Goal: Task Accomplishment & Management: Use online tool/utility

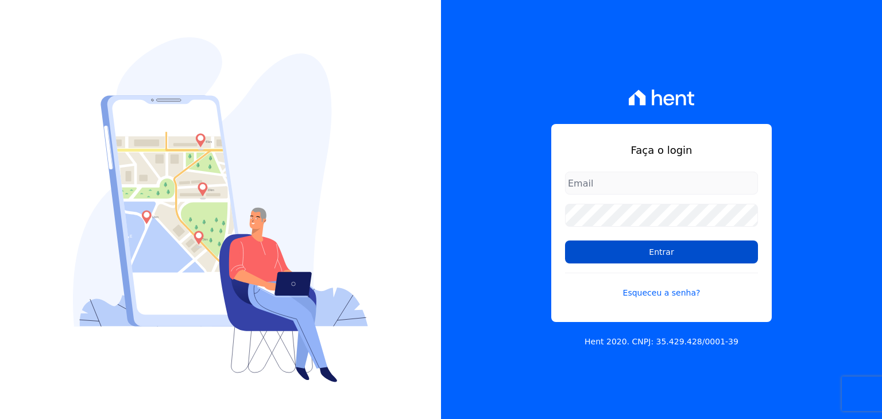
type input "matheussousa@construtoravitale.com.br"
click at [644, 248] on input "Entrar" at bounding box center [661, 252] width 193 height 23
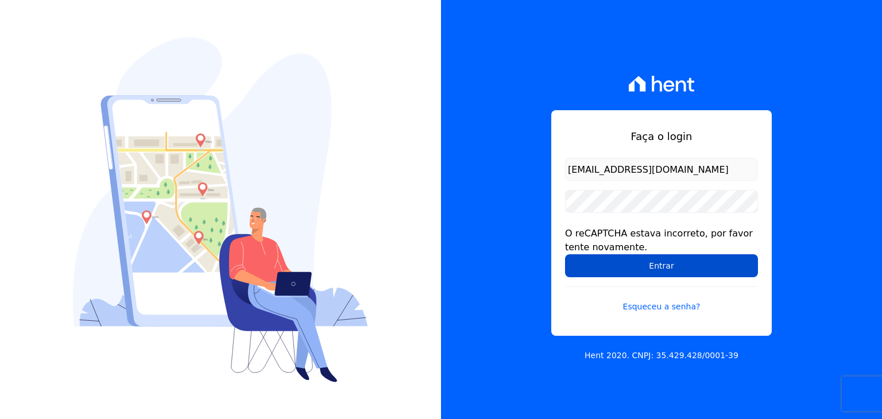
click at [600, 258] on input "Entrar" at bounding box center [661, 265] width 193 height 23
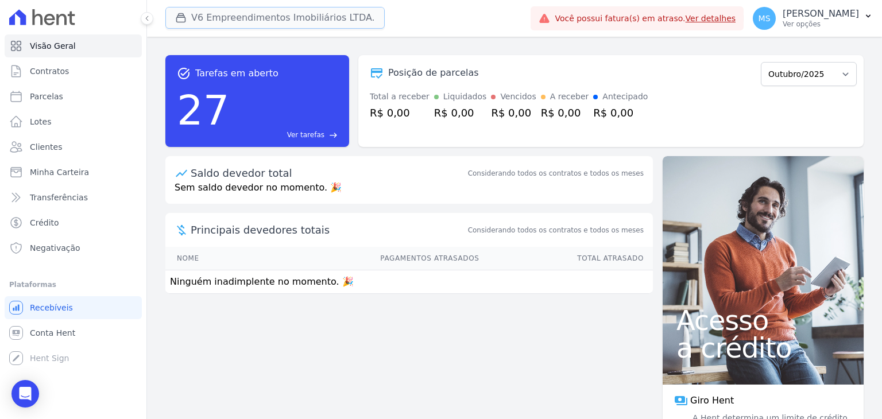
click at [212, 19] on button "V6 Empreendimentos Imobiliários LTDA." at bounding box center [274, 18] width 219 height 22
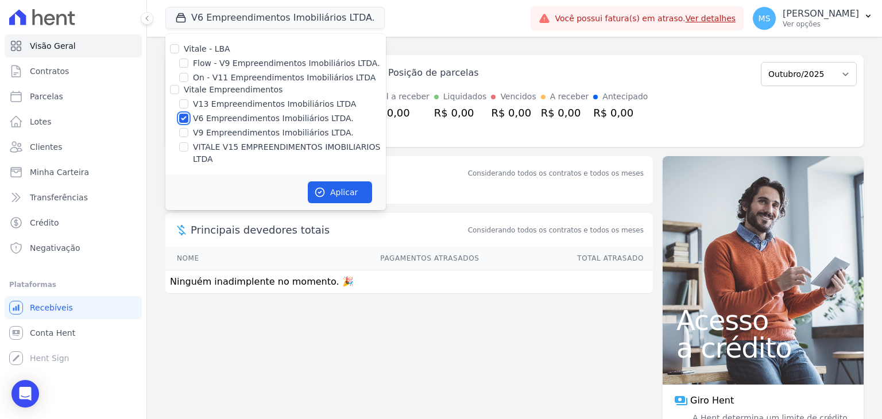
drag, startPoint x: 181, startPoint y: 118, endPoint x: 185, endPoint y: 104, distance: 14.2
click at [181, 118] on input "V6 Empreendimentos Imobiliários LTDA." at bounding box center [183, 118] width 9 height 9
checkbox input "false"
click at [186, 102] on input "V13 Empreendimentos Imobiliários LTDA" at bounding box center [183, 103] width 9 height 9
checkbox input "true"
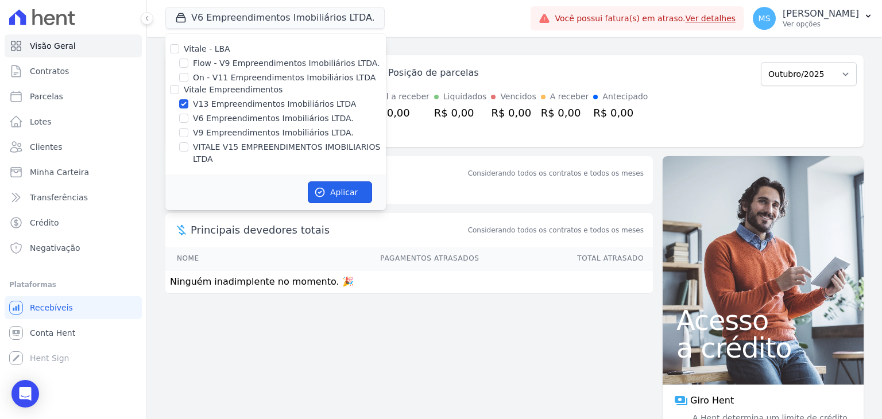
drag, startPoint x: 331, startPoint y: 177, endPoint x: 281, endPoint y: 180, distance: 50.6
click at [331, 181] on button "Aplicar" at bounding box center [340, 192] width 64 height 22
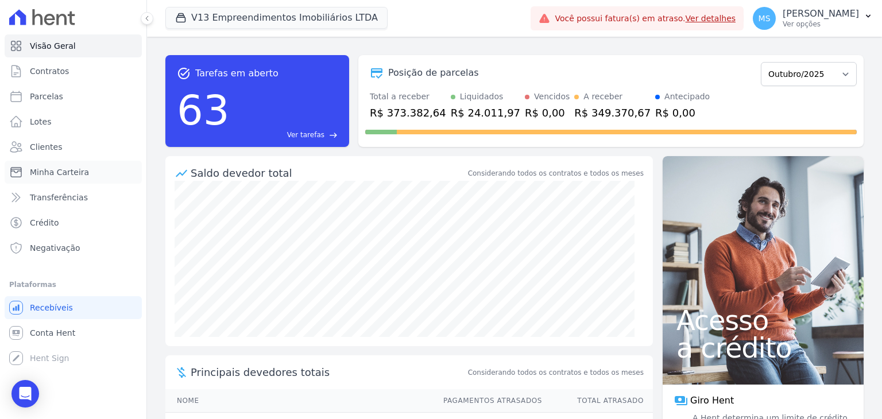
click at [54, 167] on span "Minha Carteira" at bounding box center [59, 172] width 59 height 11
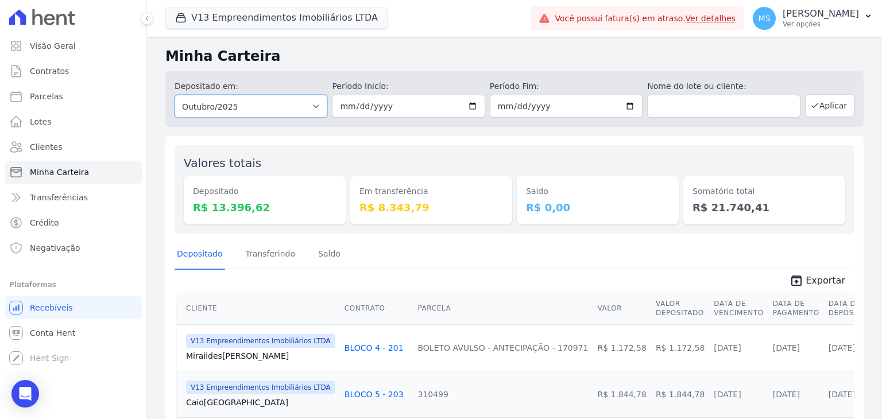
click at [252, 106] on select "Todos os meses Agosto/2023 Setembro/2023 Outubro/2023 Novembro/2023 Dezembro/20…" at bounding box center [251, 106] width 153 height 23
click at [45, 100] on span "Parcelas" at bounding box center [46, 96] width 33 height 11
select select
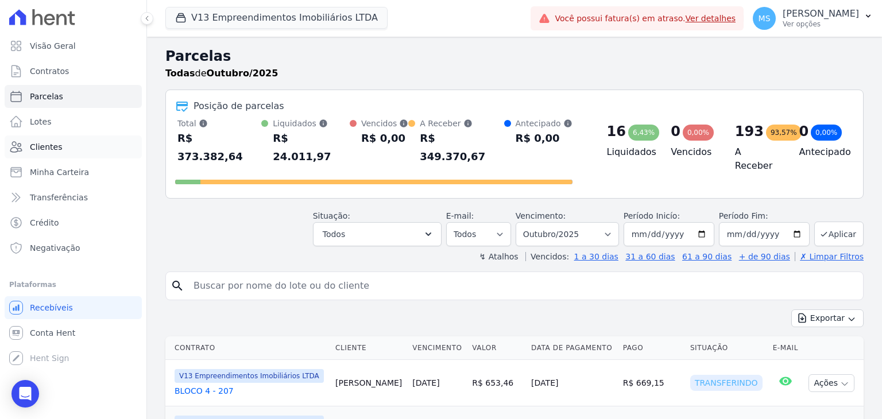
drag, startPoint x: 50, startPoint y: 143, endPoint x: 64, endPoint y: 155, distance: 18.7
click at [51, 143] on span "Clientes" at bounding box center [46, 146] width 32 height 11
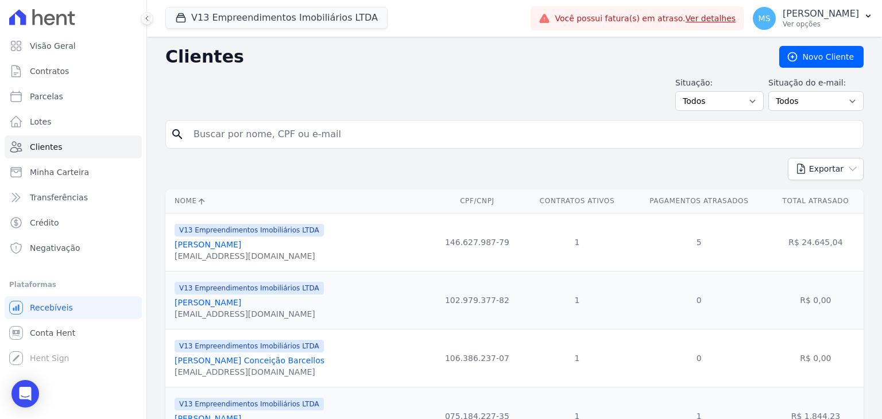
click at [253, 138] on input "search" at bounding box center [523, 134] width 672 height 23
type input "wendel passos"
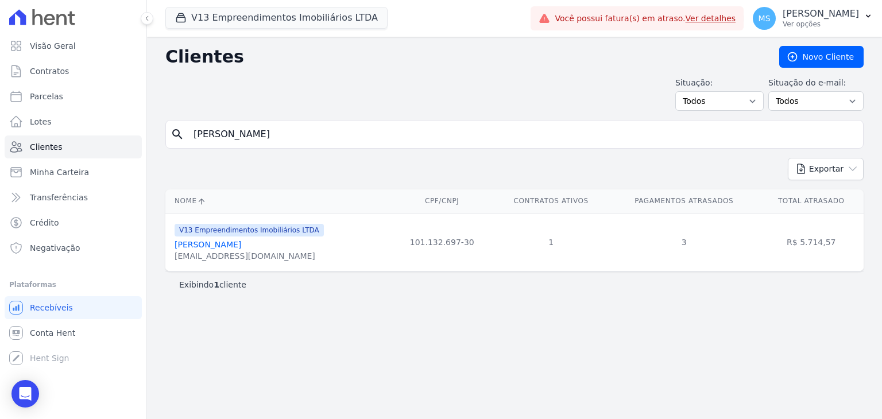
click at [241, 248] on link "Wendel Passos Da Silva" at bounding box center [208, 244] width 67 height 9
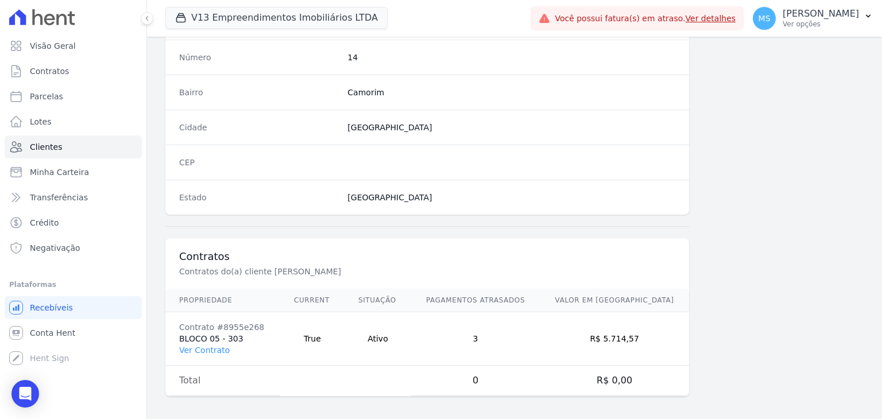
scroll to position [652, 0]
click at [204, 347] on link "Ver Contrato" at bounding box center [204, 348] width 51 height 9
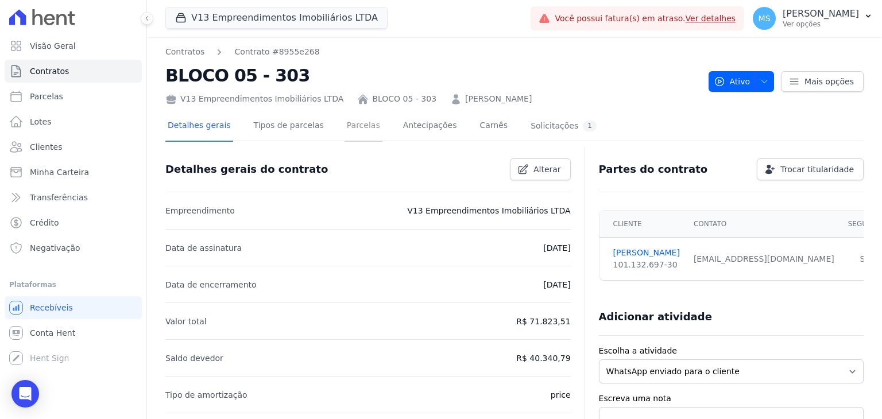
click at [345, 136] on link "Parcelas" at bounding box center [364, 126] width 38 height 30
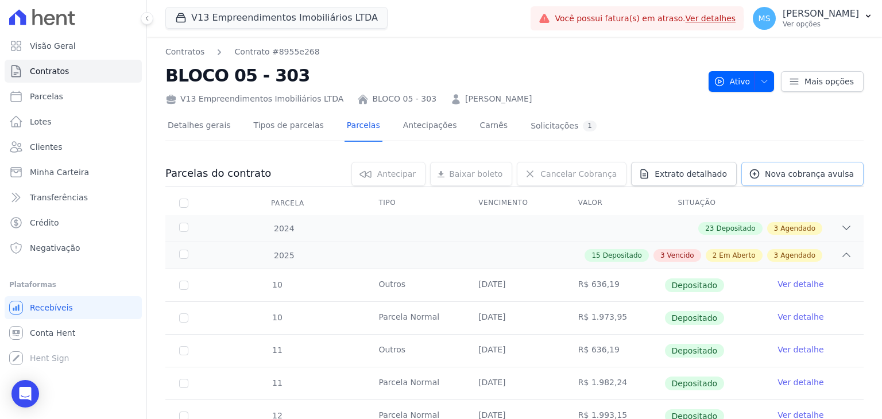
click at [795, 173] on span "Nova cobrança avulsa" at bounding box center [809, 173] width 89 height 11
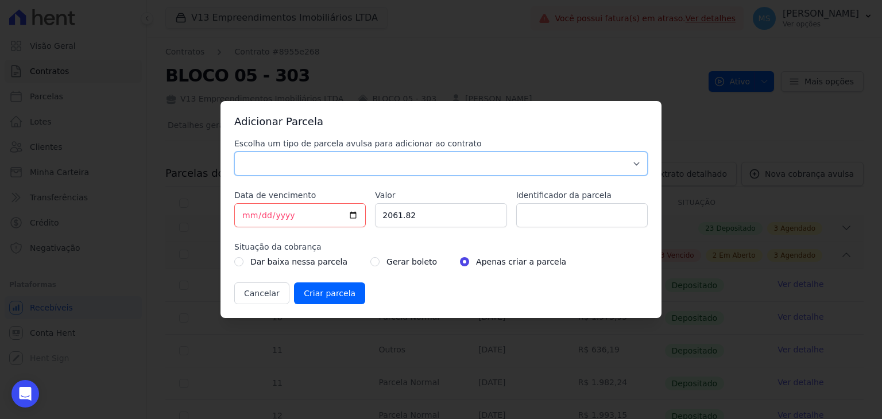
drag, startPoint x: 287, startPoint y: 154, endPoint x: 284, endPoint y: 161, distance: 7.5
click at [287, 155] on select "Parcela Normal Sinal Caução Intercalada Chaves Pré Chaves Pós Chaves Taxas Quit…" at bounding box center [440, 164] width 413 height 24
select select "others"
click at [234, 152] on select "Parcela Normal Sinal Caução Intercalada Chaves Pré Chaves Pós Chaves Taxas Quit…" at bounding box center [440, 164] width 413 height 24
click at [253, 217] on input "2025-10-03" at bounding box center [299, 215] width 131 height 24
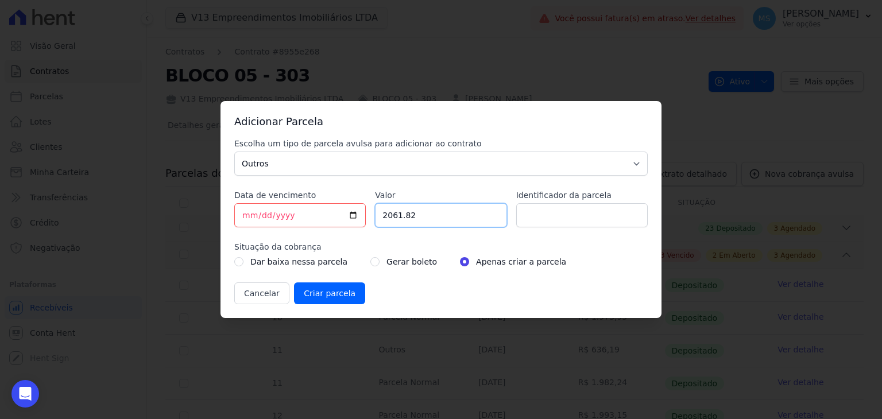
drag, startPoint x: 440, startPoint y: 220, endPoint x: 296, endPoint y: 219, distance: 144.1
click at [296, 219] on div "Escolha um tipo de parcela avulsa para adicionar ao contrato Parcela Normal Sin…" at bounding box center [440, 221] width 413 height 167
type input "1908.74"
type input "BOLETO AVULSO - 310515"
click at [370, 258] on input "radio" at bounding box center [374, 261] width 9 height 9
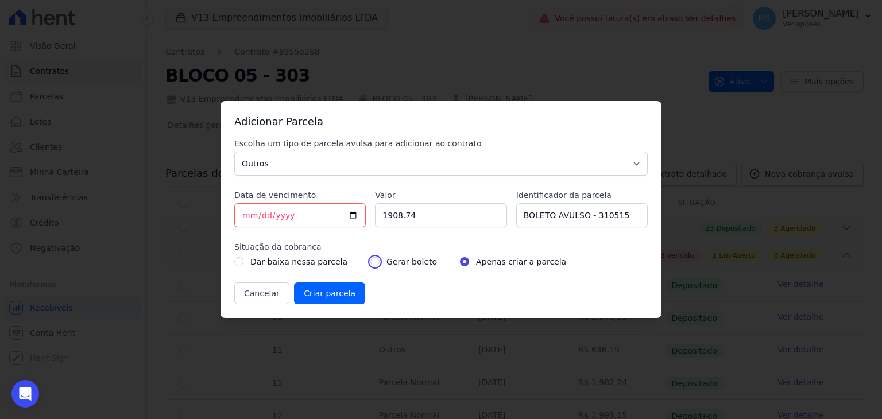
radio input "true"
click at [334, 295] on input "Criar parcela" at bounding box center [329, 294] width 71 height 22
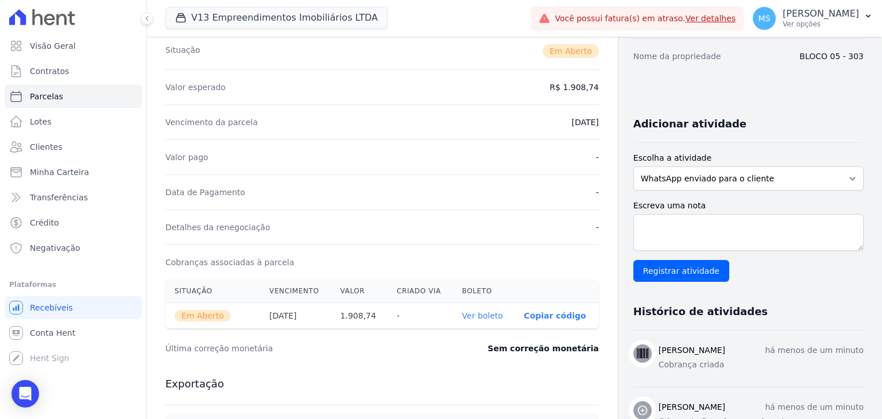
scroll to position [172, 0]
click at [478, 318] on link "Ver boleto" at bounding box center [482, 315] width 41 height 9
